Goal: Task Accomplishment & Management: Manage account settings

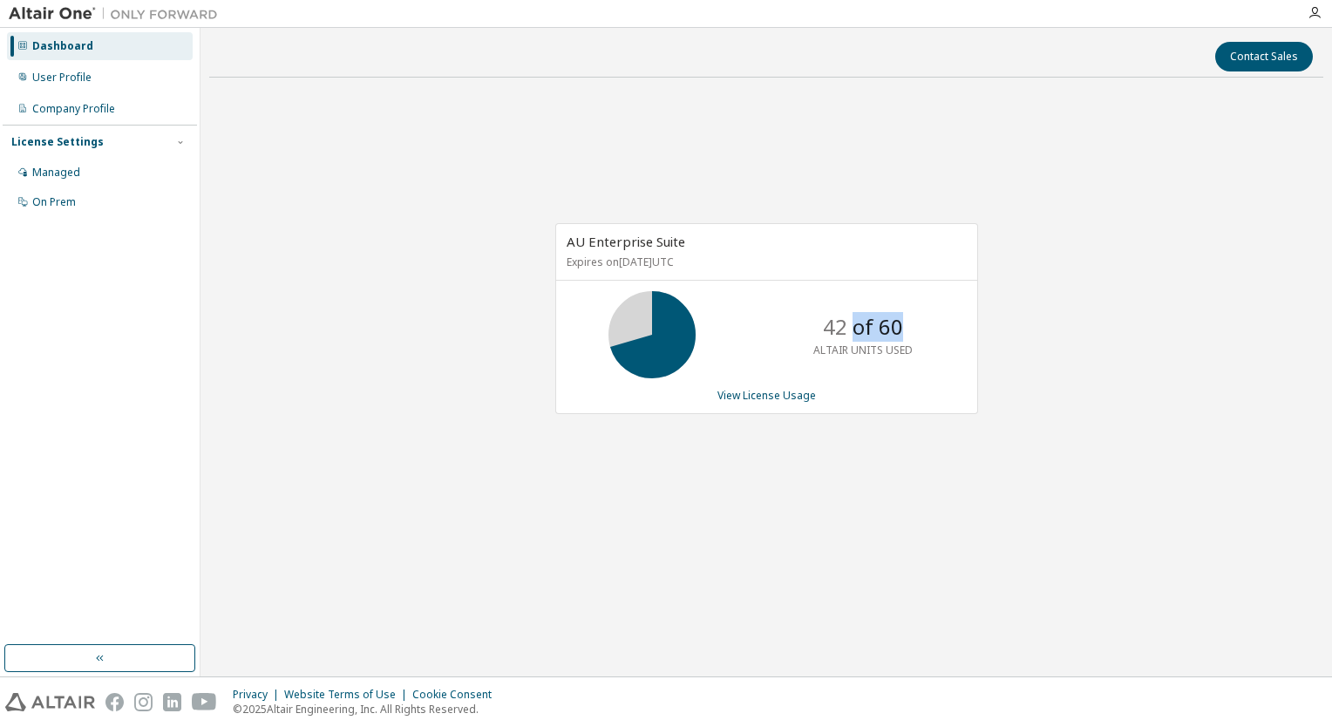
drag, startPoint x: 888, startPoint y: 330, endPoint x: 852, endPoint y: 326, distance: 36.8
click at [852, 326] on p "42 of 60" at bounding box center [863, 327] width 80 height 30
drag, startPoint x: 852, startPoint y: 326, endPoint x: 837, endPoint y: 344, distance: 22.9
click at [852, 326] on p "42 of 60" at bounding box center [863, 327] width 80 height 30
click at [752, 394] on link "View License Usage" at bounding box center [767, 395] width 99 height 15
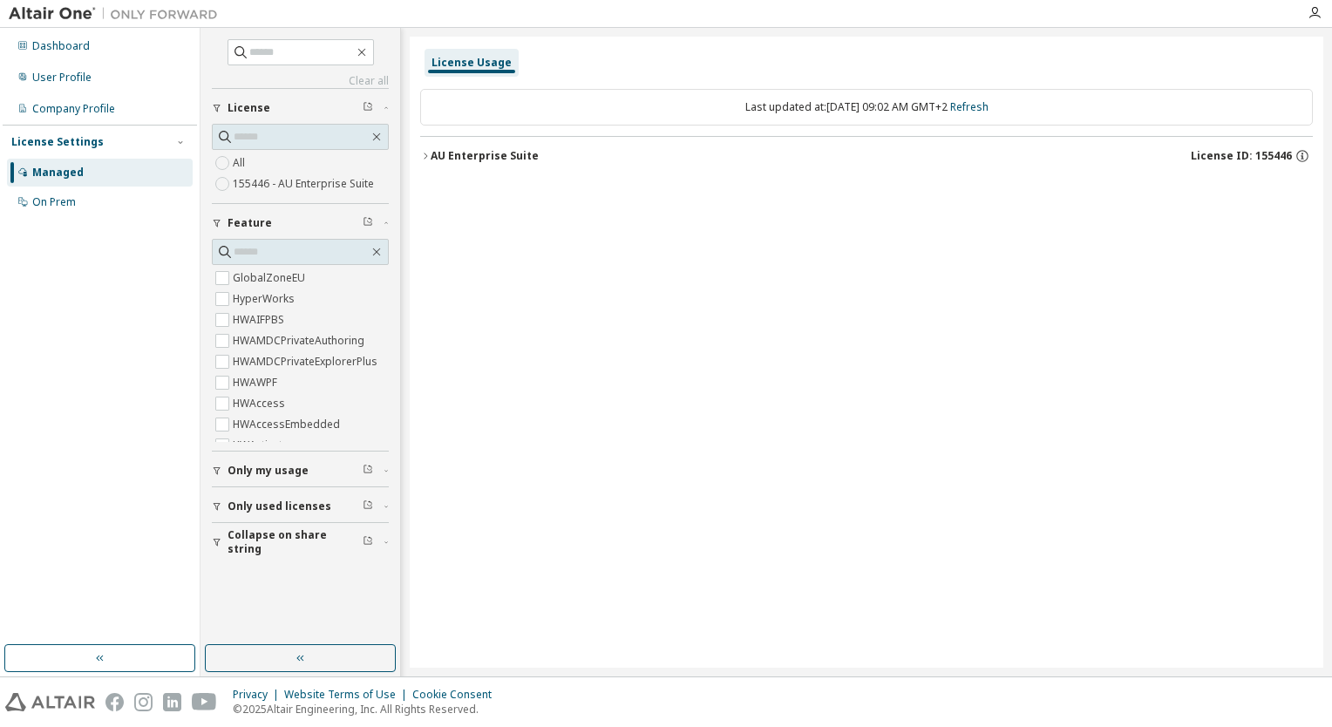
click at [418, 155] on div "License Usage Last updated at: [DATE] 09:02 AM GMT+2 Refresh AU Enterprise Suit…" at bounding box center [867, 352] width 914 height 631
click at [425, 157] on icon "button" at bounding box center [425, 156] width 3 height 6
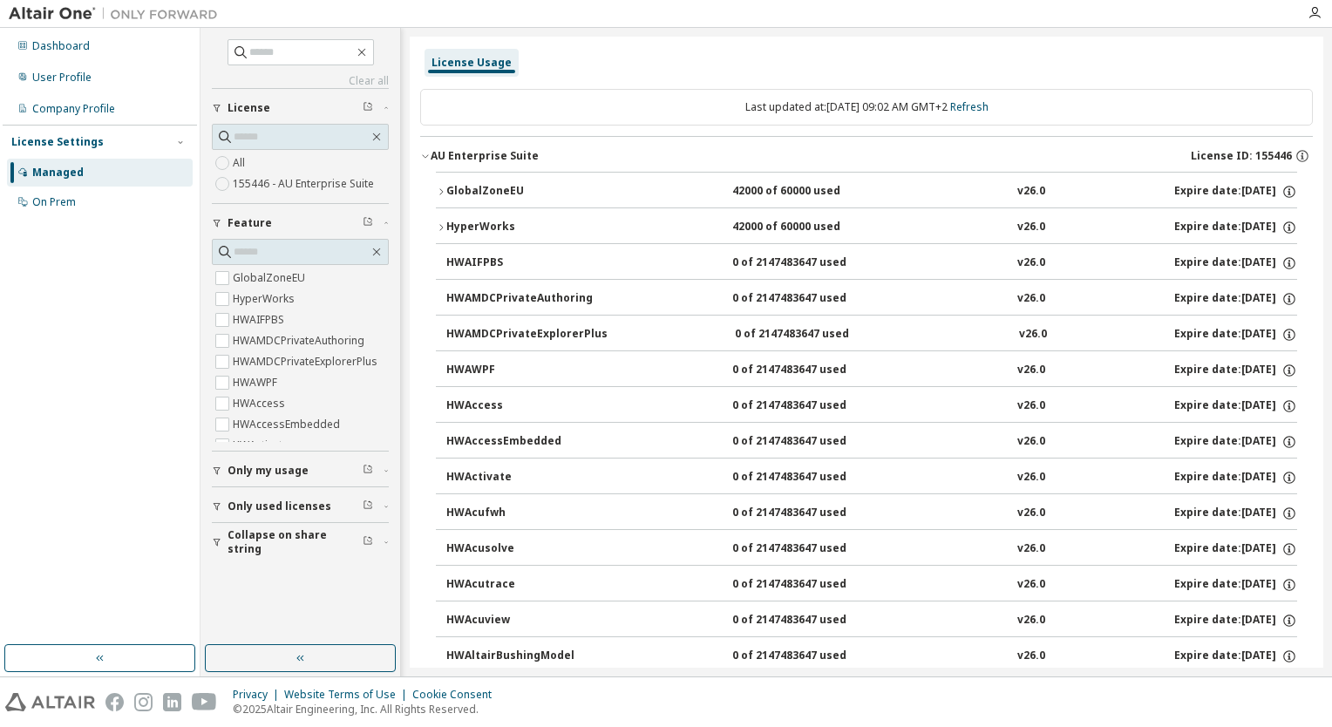
click at [439, 194] on icon "button" at bounding box center [441, 192] width 10 height 10
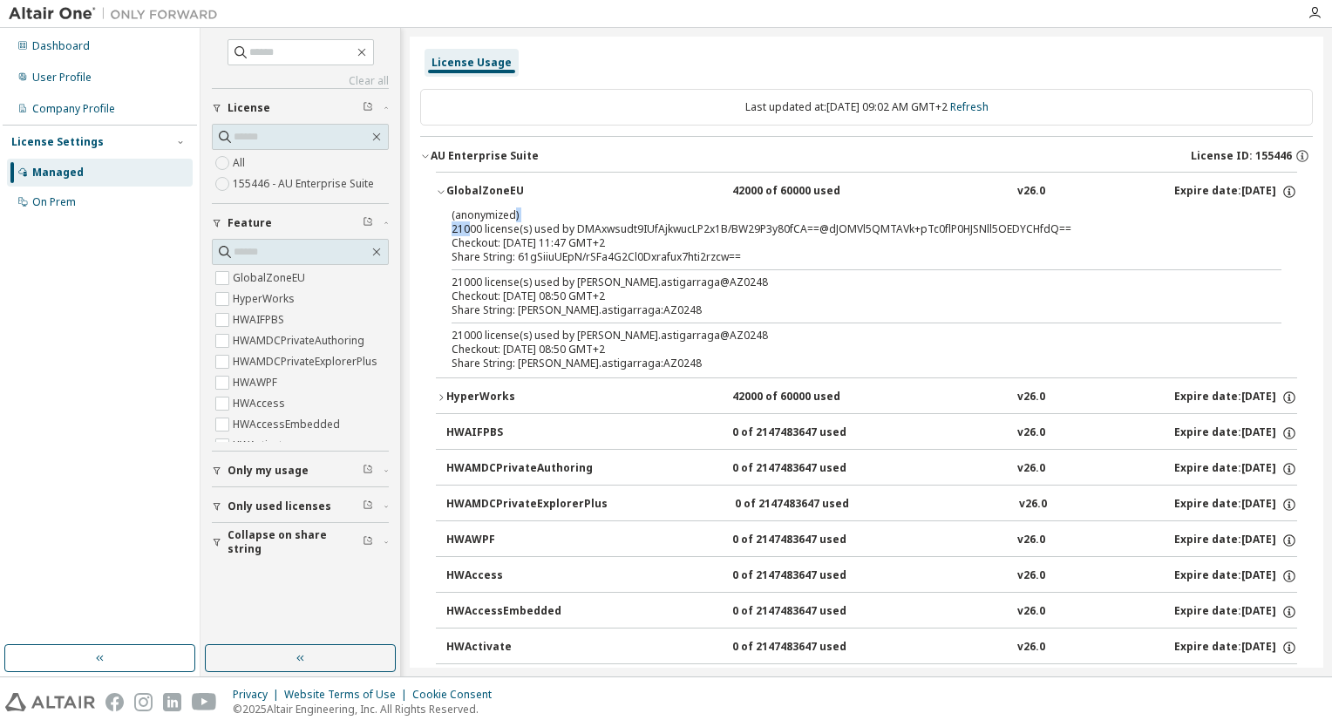
drag, startPoint x: 513, startPoint y: 218, endPoint x: 467, endPoint y: 221, distance: 45.5
click at [467, 221] on div "(anonymized) 21000 license(s) used by DMAxwsudt9IUfAjkwucLP2x1B/BW29P3y80fCA==@…" at bounding box center [846, 222] width 788 height 29
click at [467, 221] on p "(anonymized)" at bounding box center [846, 215] width 788 height 15
click at [443, 395] on icon "button" at bounding box center [441, 397] width 10 height 10
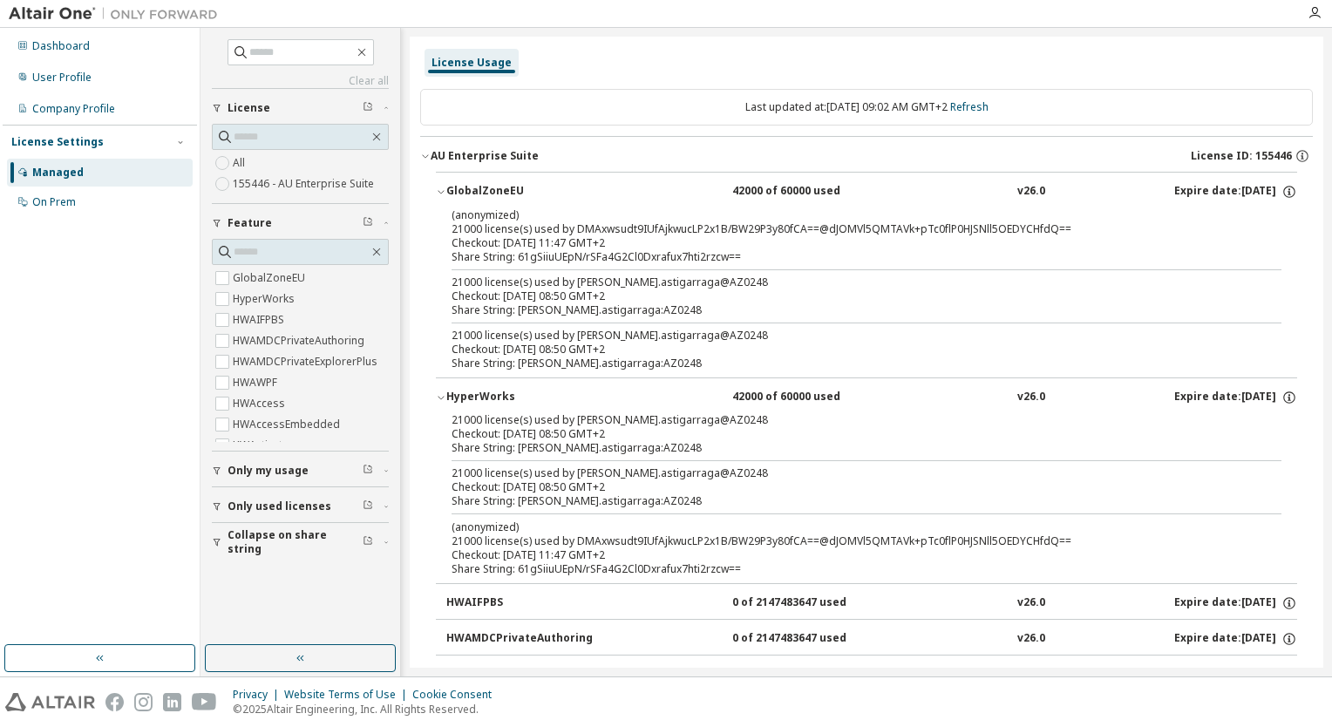
click at [443, 395] on icon "button" at bounding box center [441, 397] width 10 height 10
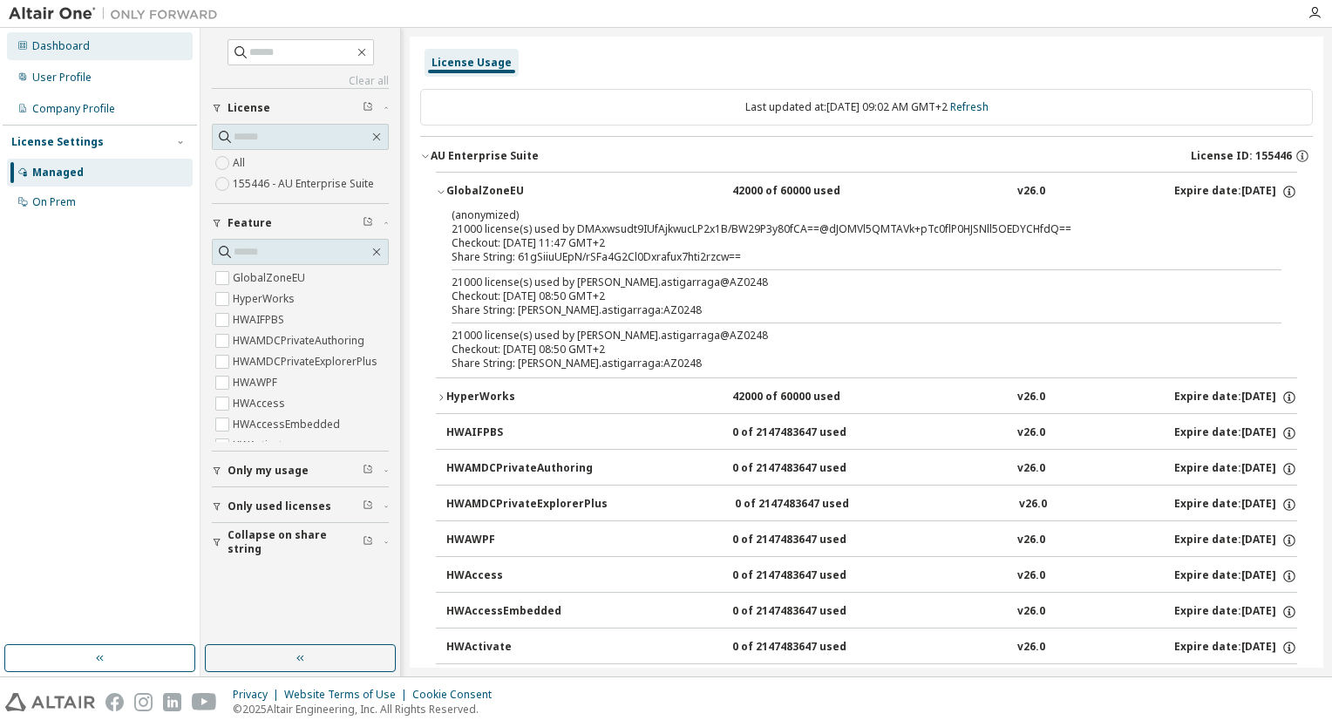
click at [100, 46] on div "Dashboard" at bounding box center [100, 46] width 186 height 28
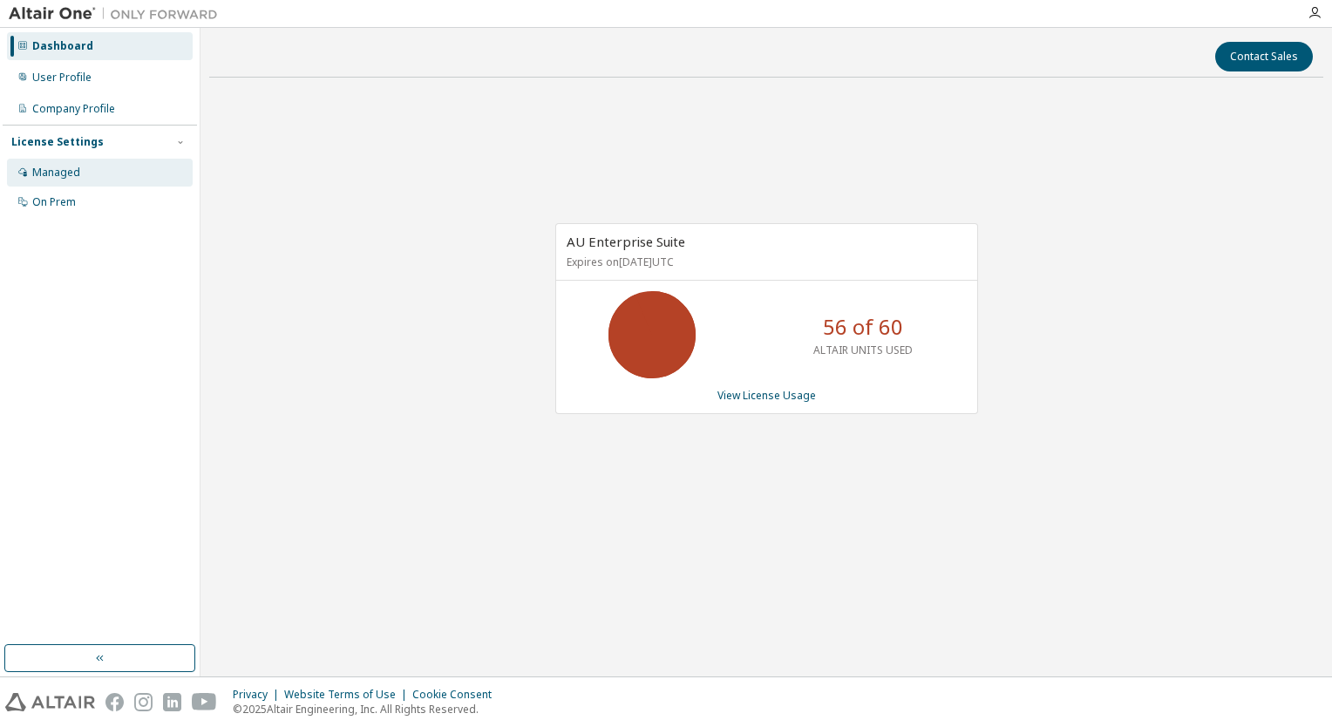
click at [82, 177] on div "Managed" at bounding box center [100, 173] width 186 height 28
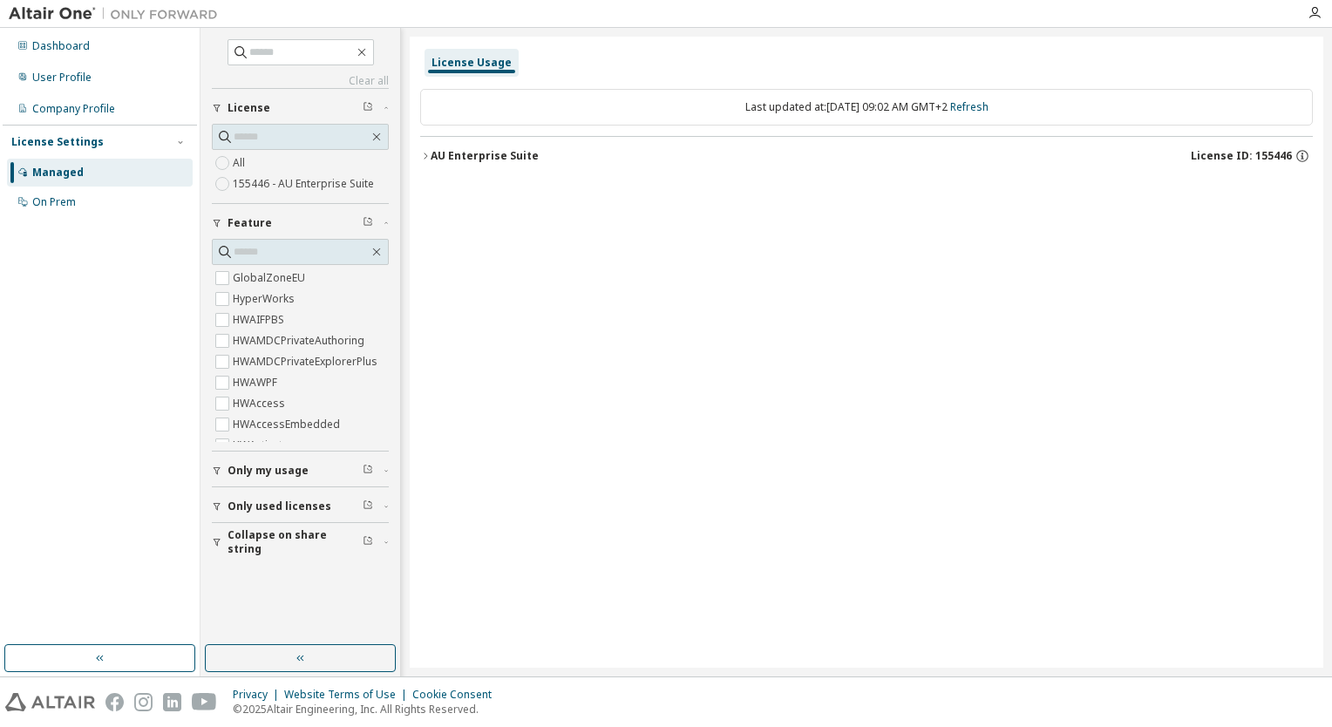
click at [423, 162] on button "AU Enterprise Suite License ID: 155446" at bounding box center [866, 156] width 893 height 38
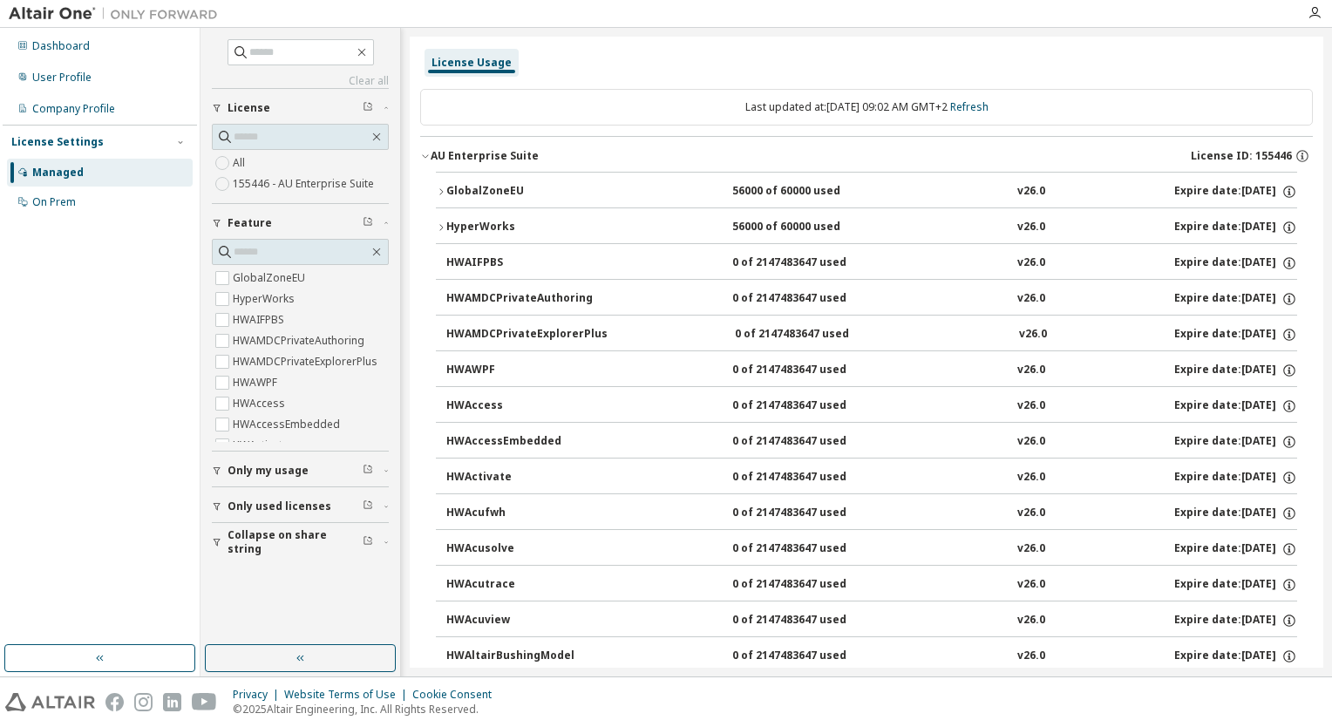
click at [457, 226] on div "HyperWorks" at bounding box center [524, 228] width 157 height 16
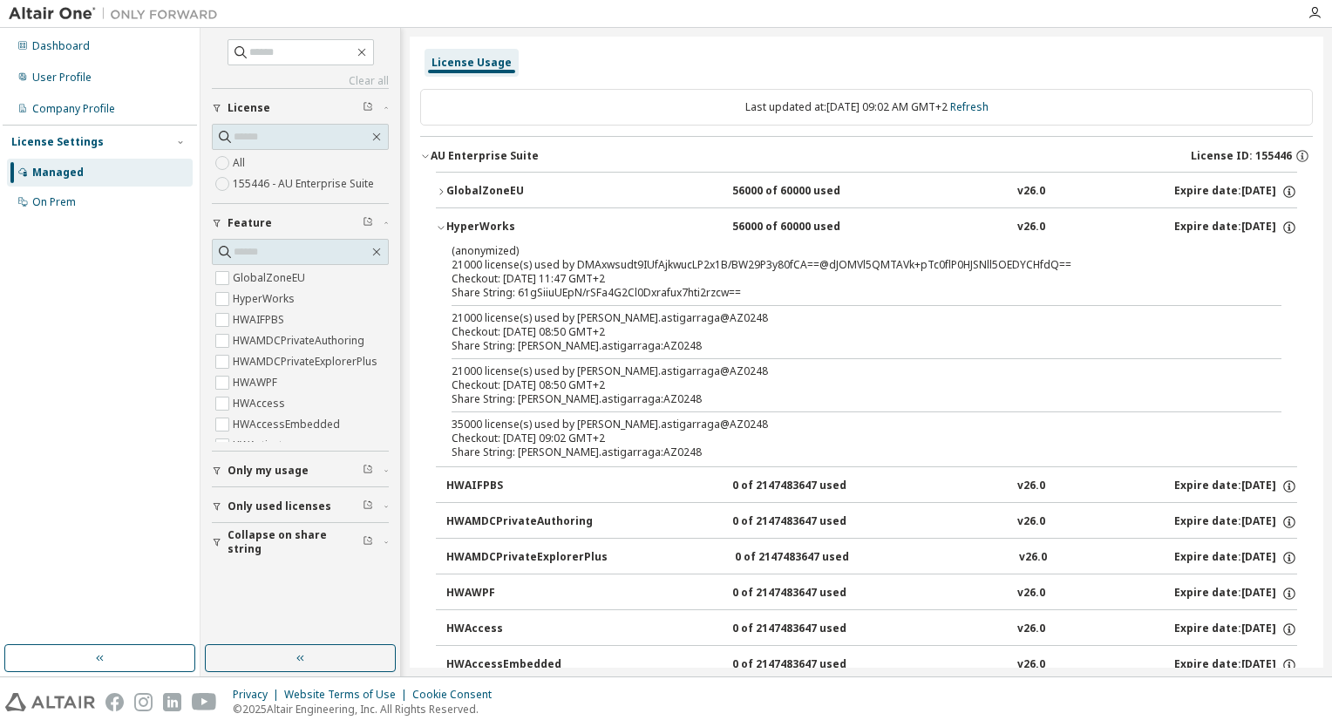
click at [457, 226] on div "HyperWorks" at bounding box center [524, 228] width 157 height 16
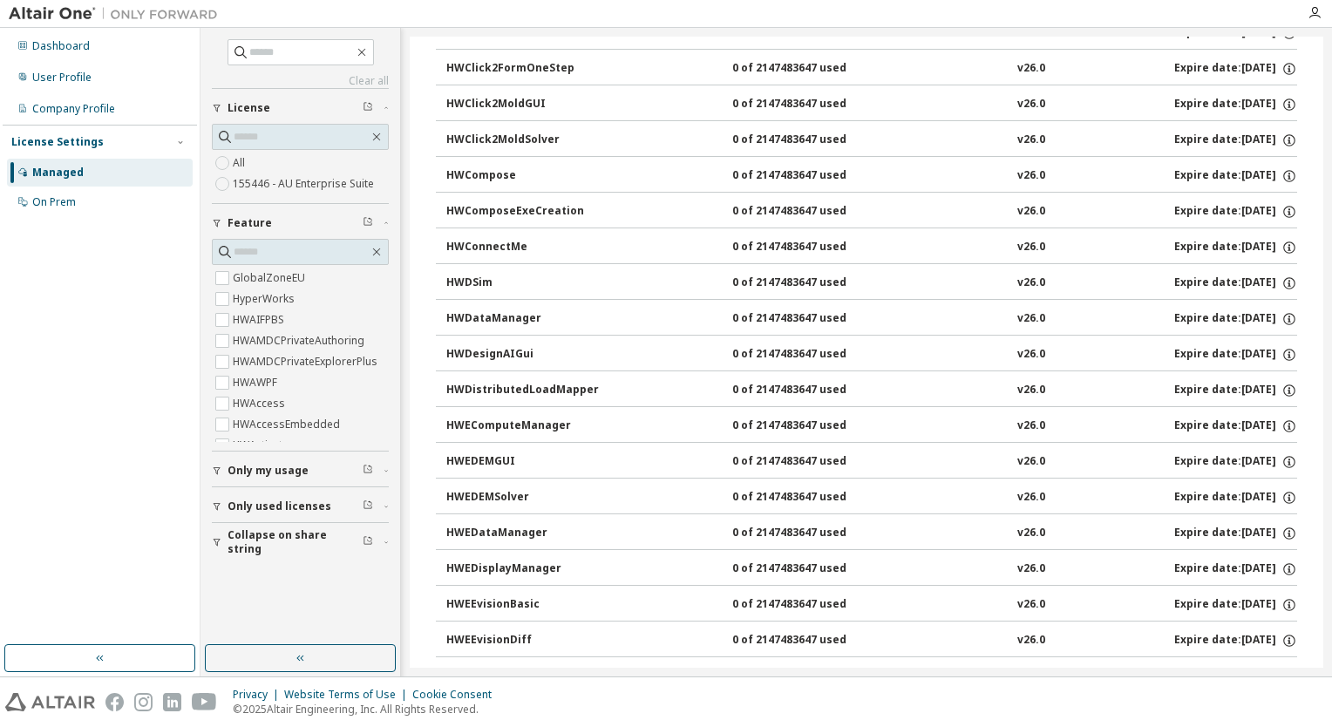
scroll to position [1831, 0]
